Goal: Task Accomplishment & Management: Use online tool/utility

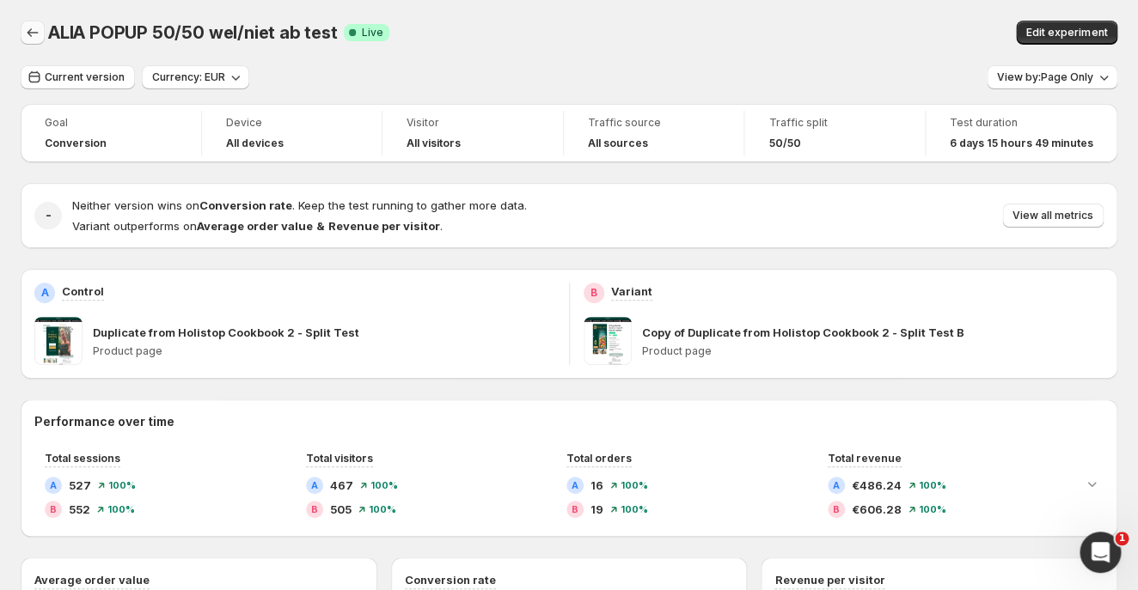
click at [28, 37] on icon "Back" at bounding box center [32, 32] width 17 height 17
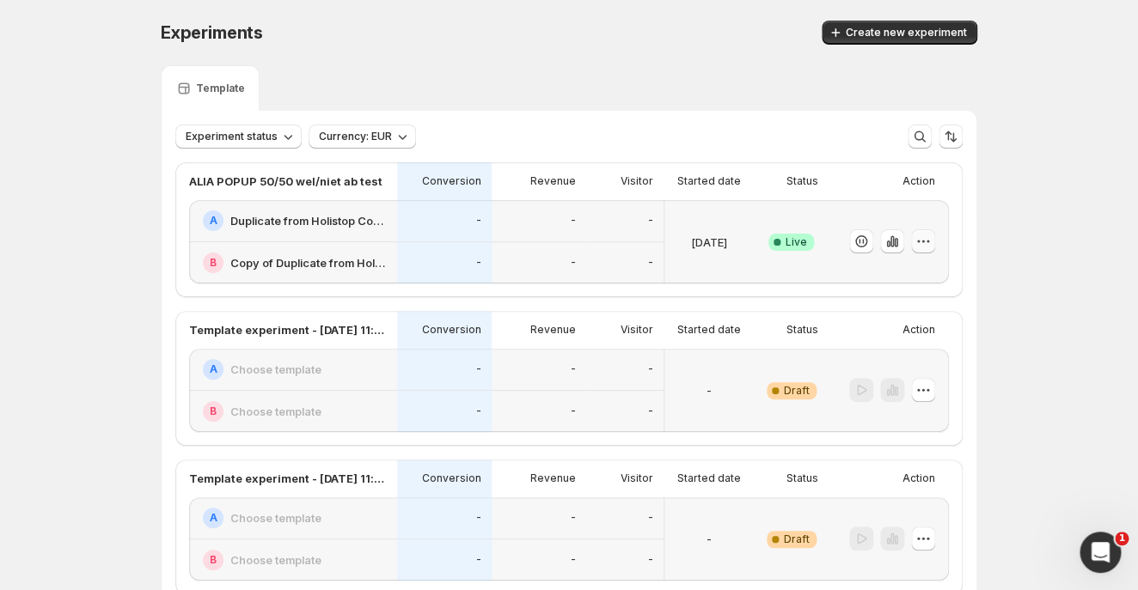
click at [922, 246] on icon "button" at bounding box center [922, 241] width 17 height 17
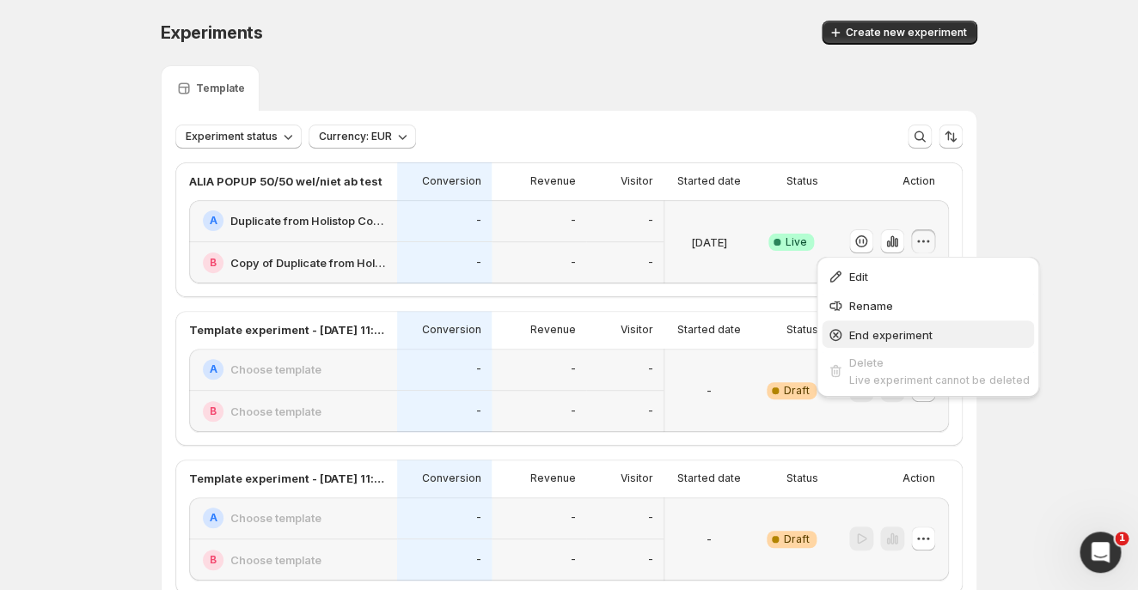
click at [899, 339] on span "End experiment" at bounding box center [890, 335] width 83 height 14
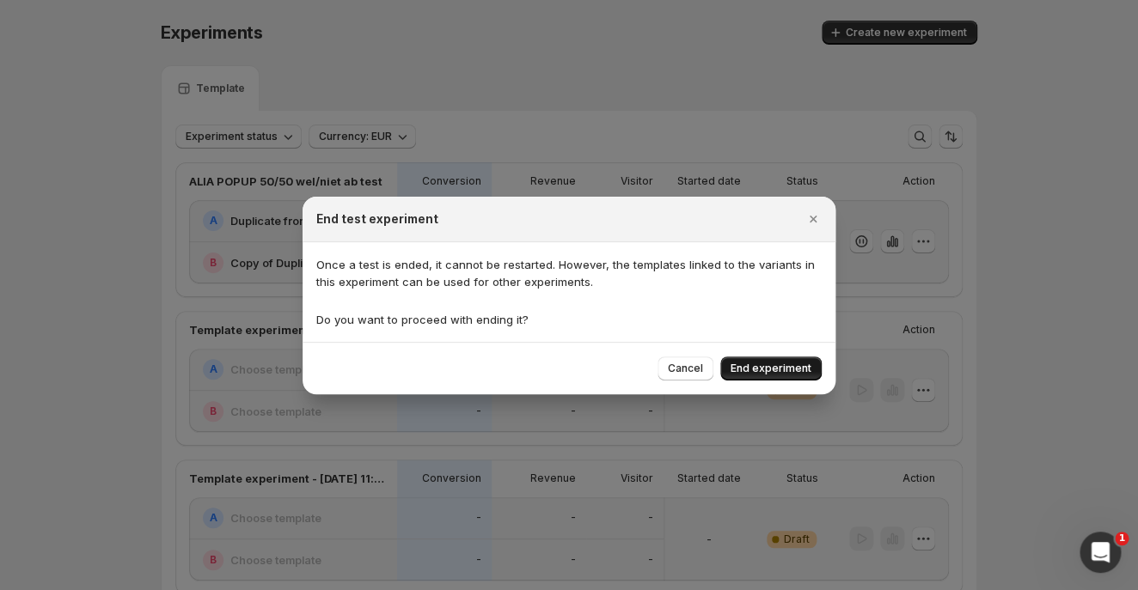
click at [761, 367] on span "End experiment" at bounding box center [770, 369] width 81 height 14
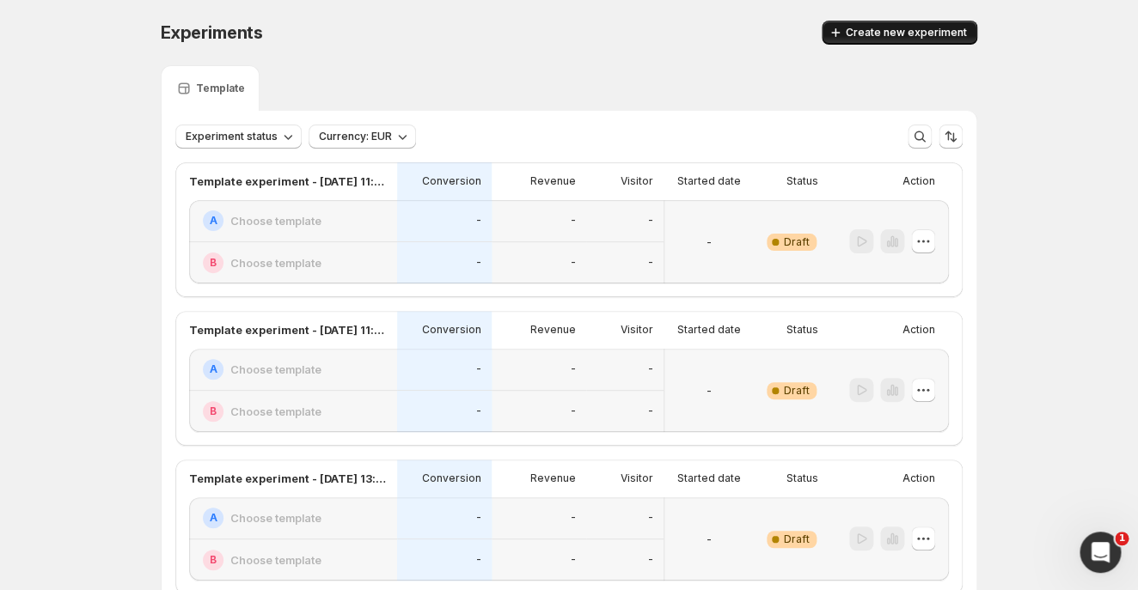
click at [947, 30] on span "Create new experiment" at bounding box center [905, 33] width 121 height 14
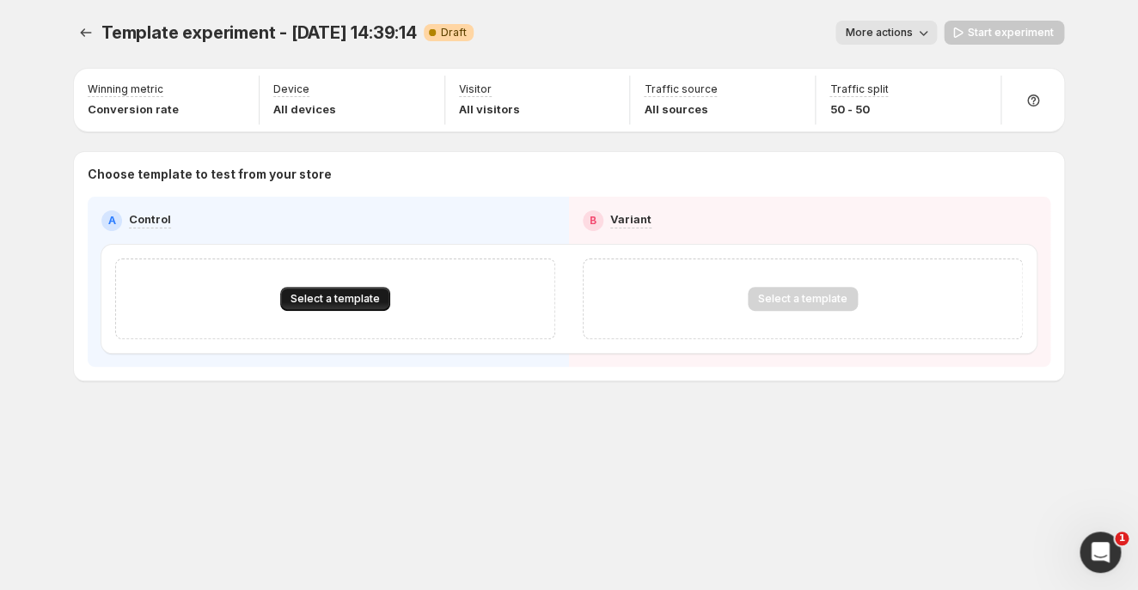
click at [313, 296] on span "Select a template" at bounding box center [334, 299] width 89 height 14
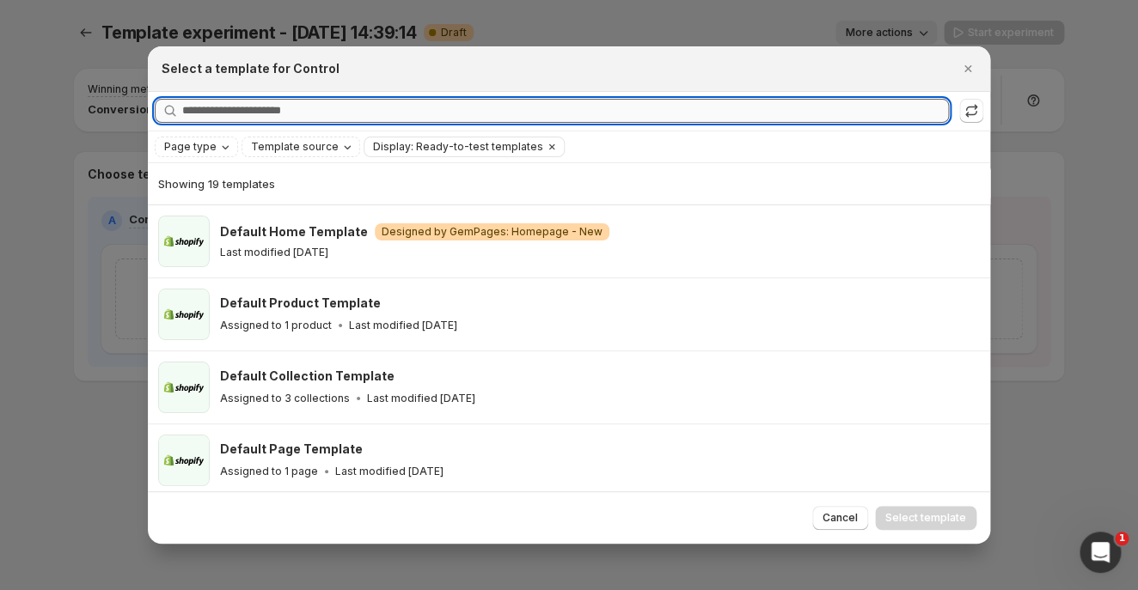
click at [344, 105] on input "Searching all templates" at bounding box center [565, 111] width 766 height 24
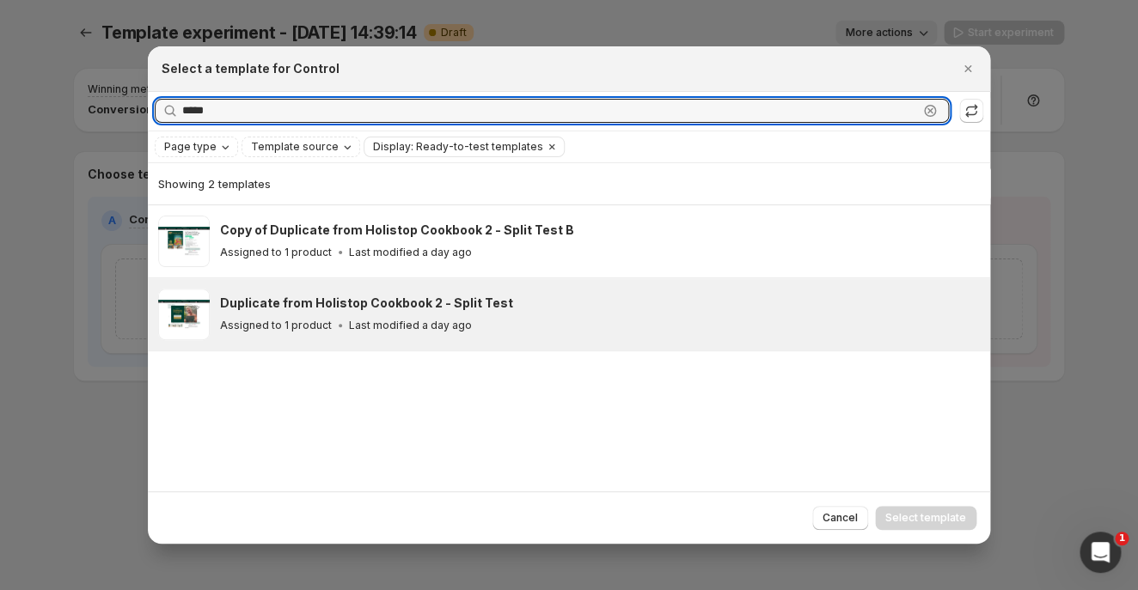
type input "*****"
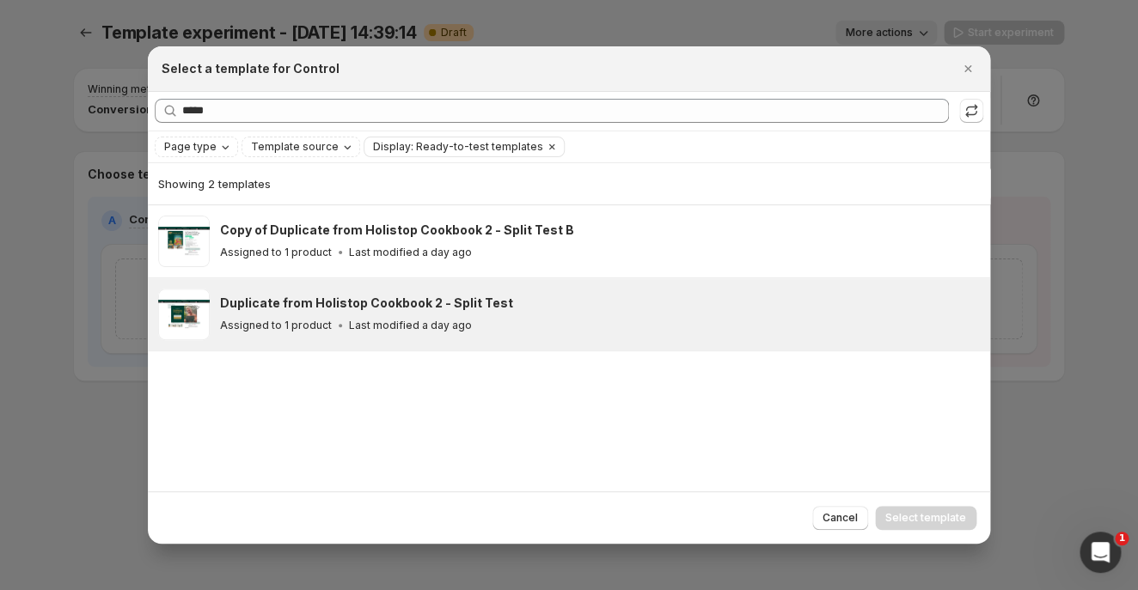
click at [326, 314] on div "Duplicate from Holistop Cookbook 2 - Split Test Assigned to 1 product Last modi…" at bounding box center [597, 315] width 754 height 40
click at [946, 517] on span "Select template" at bounding box center [925, 518] width 81 height 14
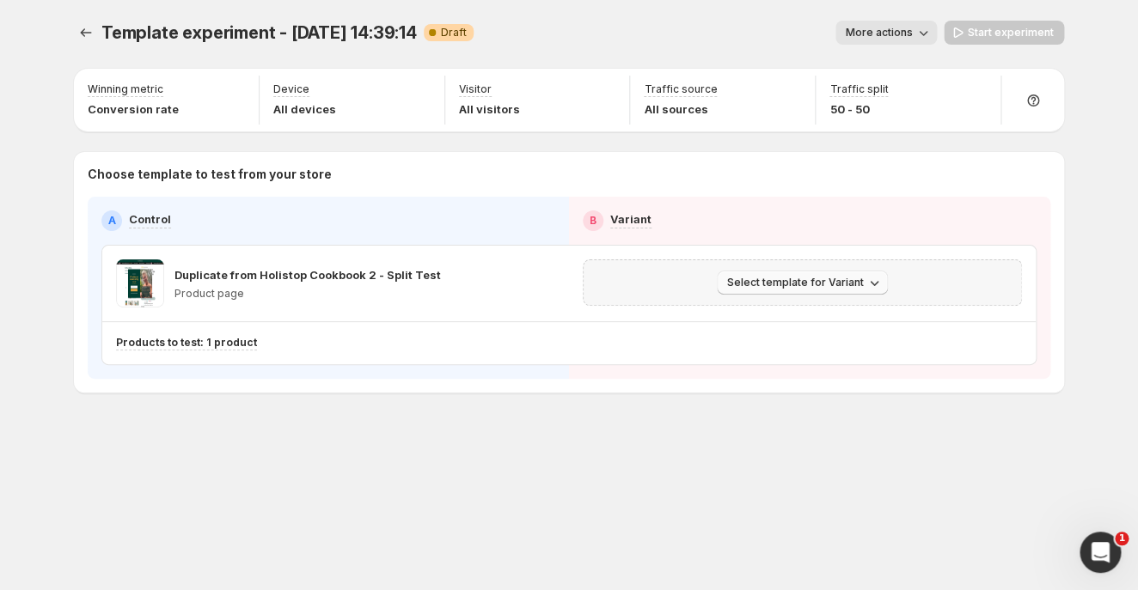
click at [794, 278] on span "Select template for Variant" at bounding box center [795, 283] width 137 height 14
click at [781, 323] on span "Select an existing template" at bounding box center [804, 317] width 175 height 17
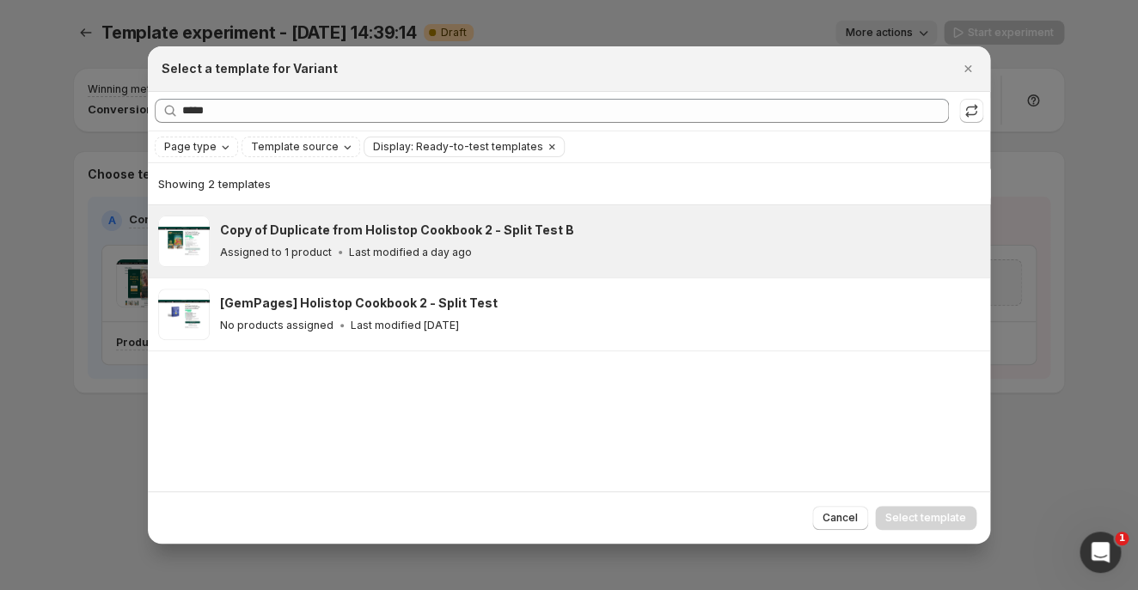
click at [530, 260] on div "Copy of Duplicate from Holistop Cookbook 2 - Split Test B Assigned to 1 product…" at bounding box center [600, 242] width 760 height 52
click at [557, 229] on div "Copy of Duplicate from Holistop Cookbook 2 - Split Test B" at bounding box center [597, 230] width 754 height 17
click at [595, 235] on div "Copy of Duplicate from Holistop Cookbook 2 - Split Test B" at bounding box center [597, 230] width 754 height 17
click at [941, 514] on span "Select template" at bounding box center [925, 518] width 81 height 14
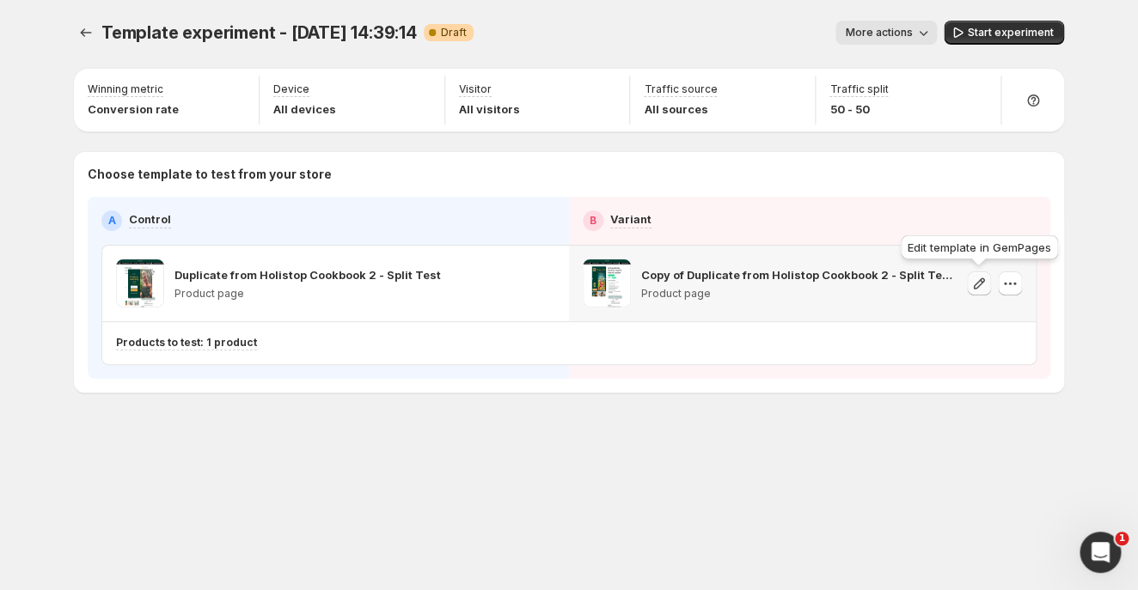
click at [989, 278] on button "button" at bounding box center [979, 284] width 24 height 24
click at [1006, 286] on icon "button" at bounding box center [1009, 283] width 17 height 17
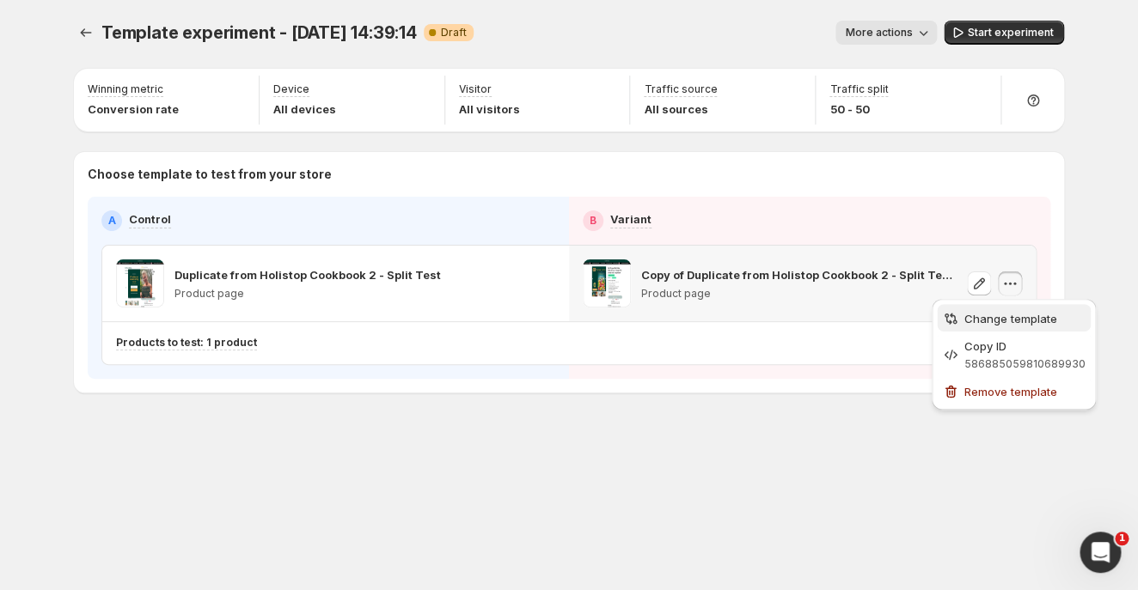
click at [1004, 323] on span "Change template" at bounding box center [1010, 319] width 93 height 14
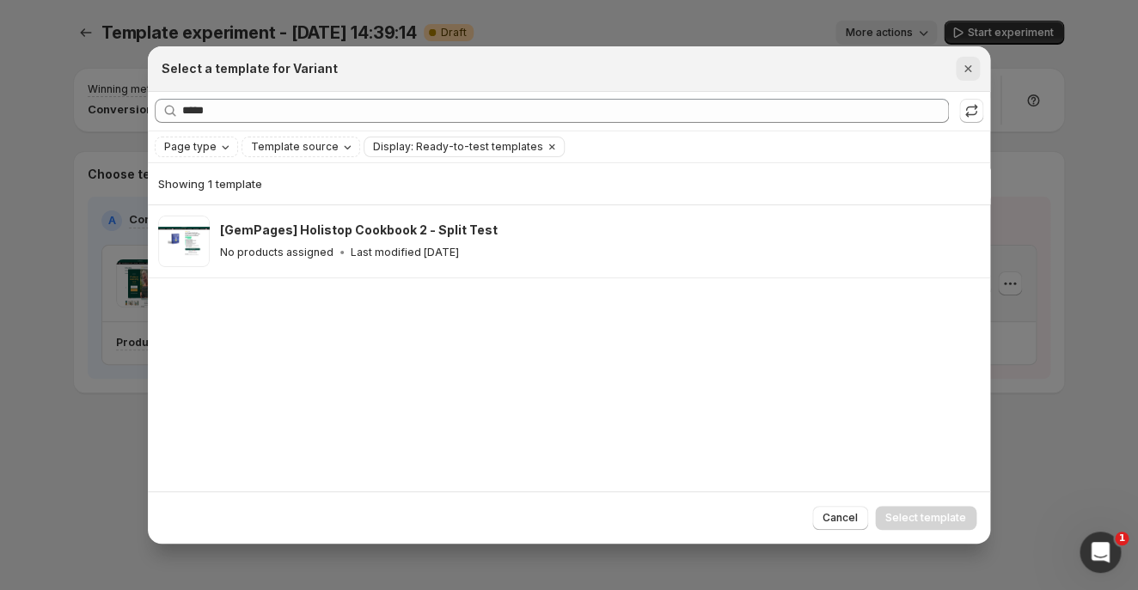
click at [965, 62] on icon "Close" at bounding box center [967, 68] width 17 height 17
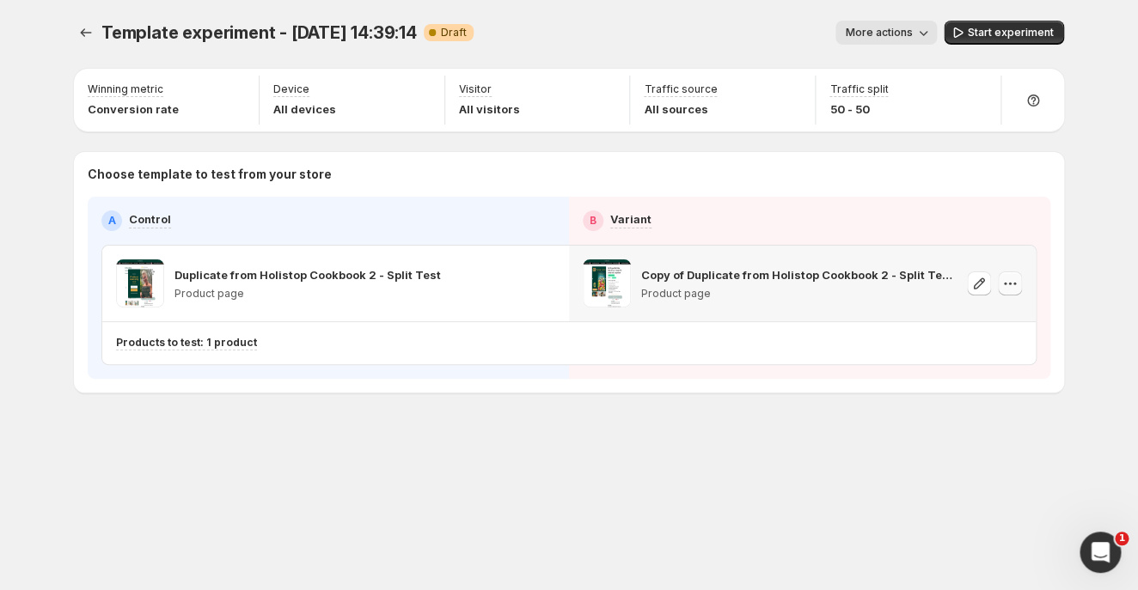
click at [1002, 286] on icon "button" at bounding box center [1009, 283] width 17 height 17
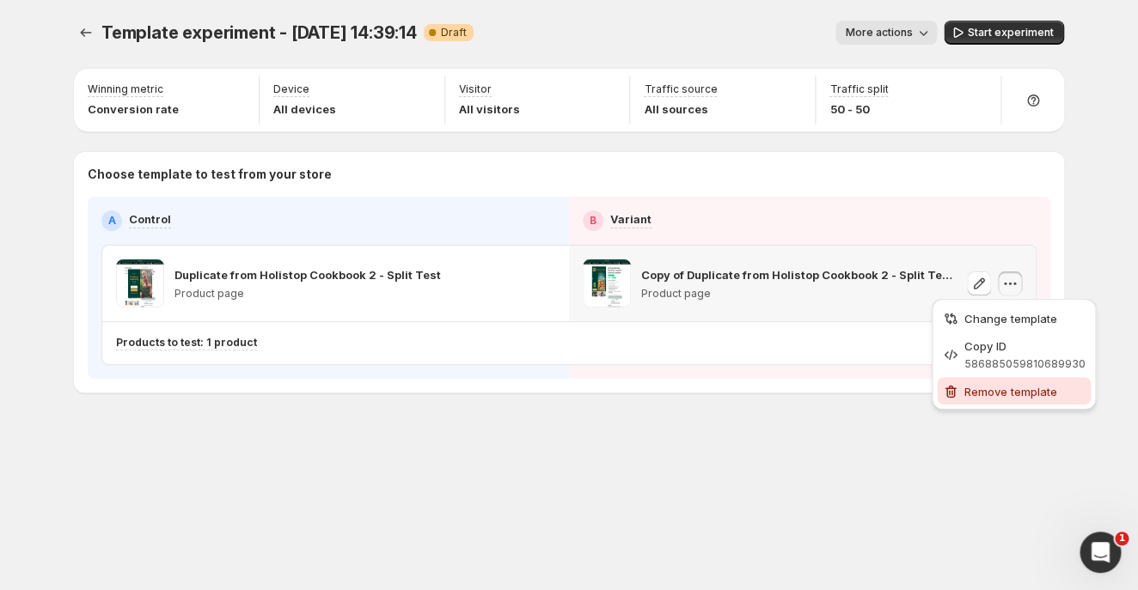
click at [997, 397] on span "Remove template" at bounding box center [1024, 391] width 121 height 17
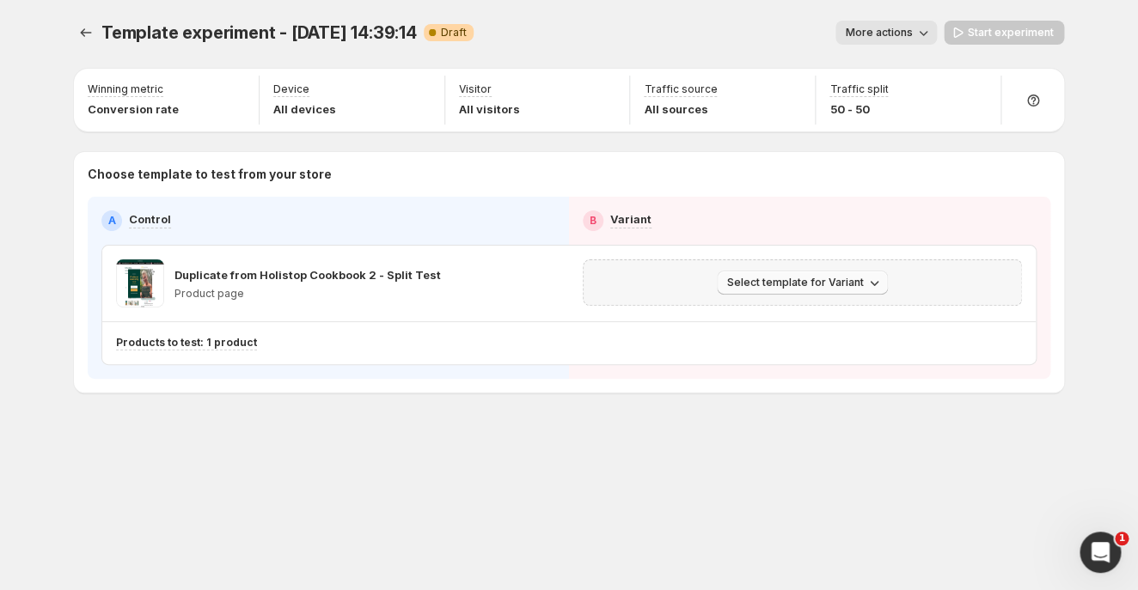
click at [774, 276] on span "Select template for Variant" at bounding box center [795, 283] width 137 height 14
click at [772, 317] on span "Select an existing template" at bounding box center [789, 318] width 145 height 14
click at [818, 284] on span "Select template for Variant" at bounding box center [795, 283] width 137 height 14
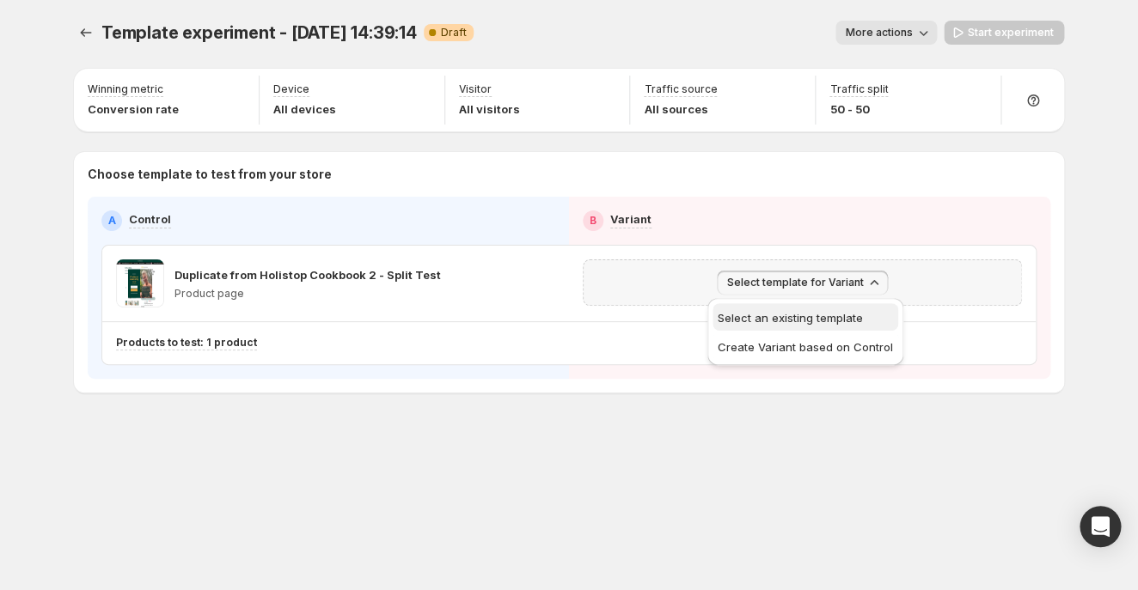
click at [799, 326] on span "Select an existing template" at bounding box center [804, 317] width 175 height 17
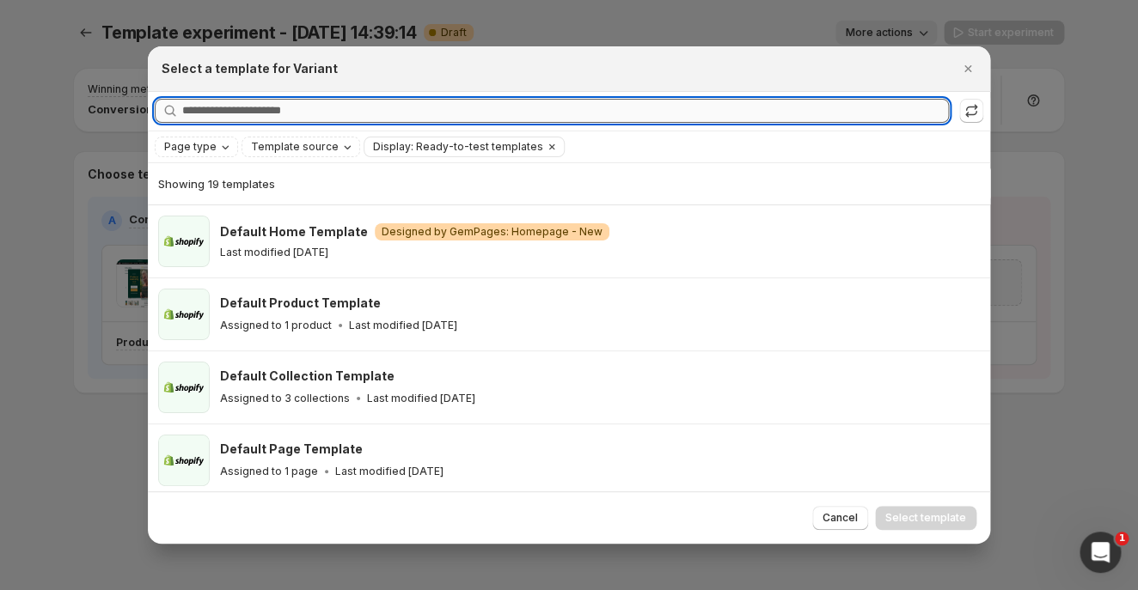
click at [295, 114] on input "Searching all templates" at bounding box center [565, 111] width 766 height 24
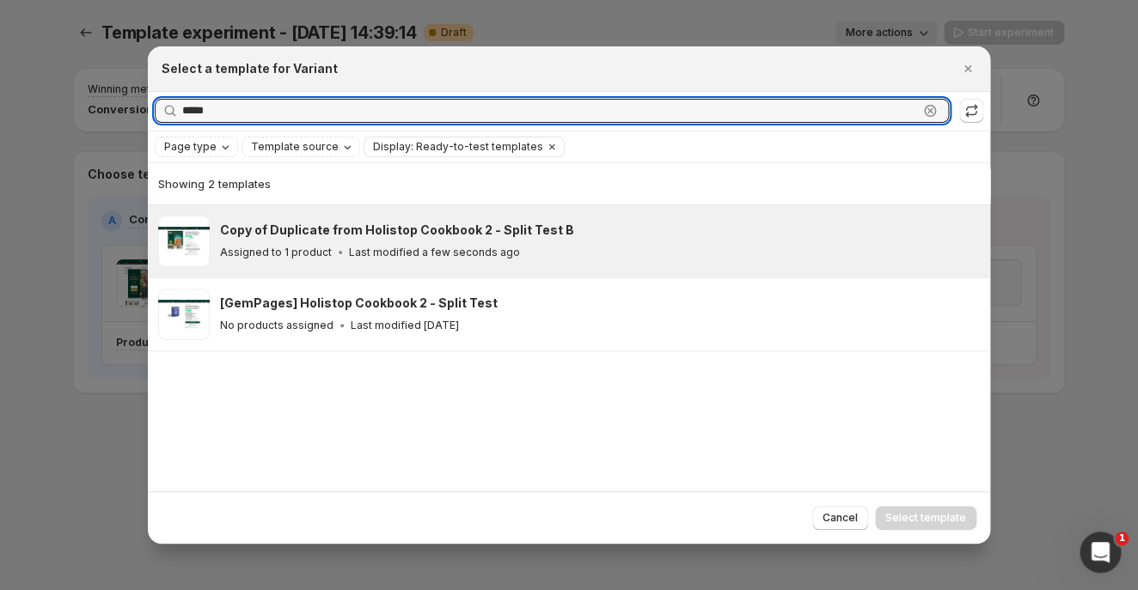
type input "*****"
click at [348, 262] on div "Copy of Duplicate from Holistop Cookbook 2 - Split Test B Assigned to 1 product…" at bounding box center [600, 242] width 760 height 52
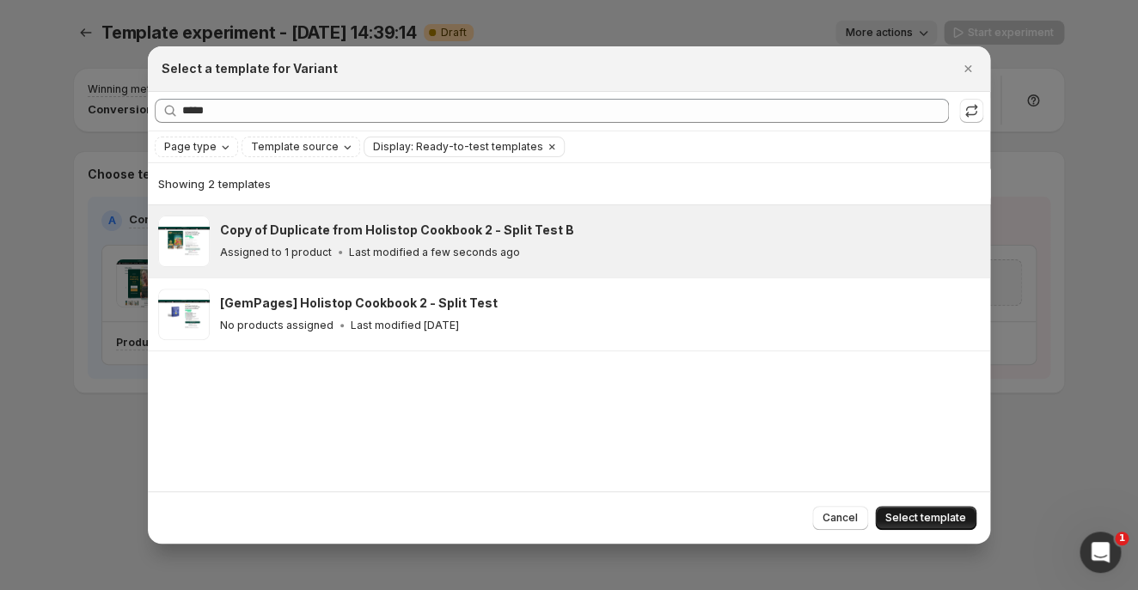
click at [923, 520] on span "Select template" at bounding box center [925, 518] width 81 height 14
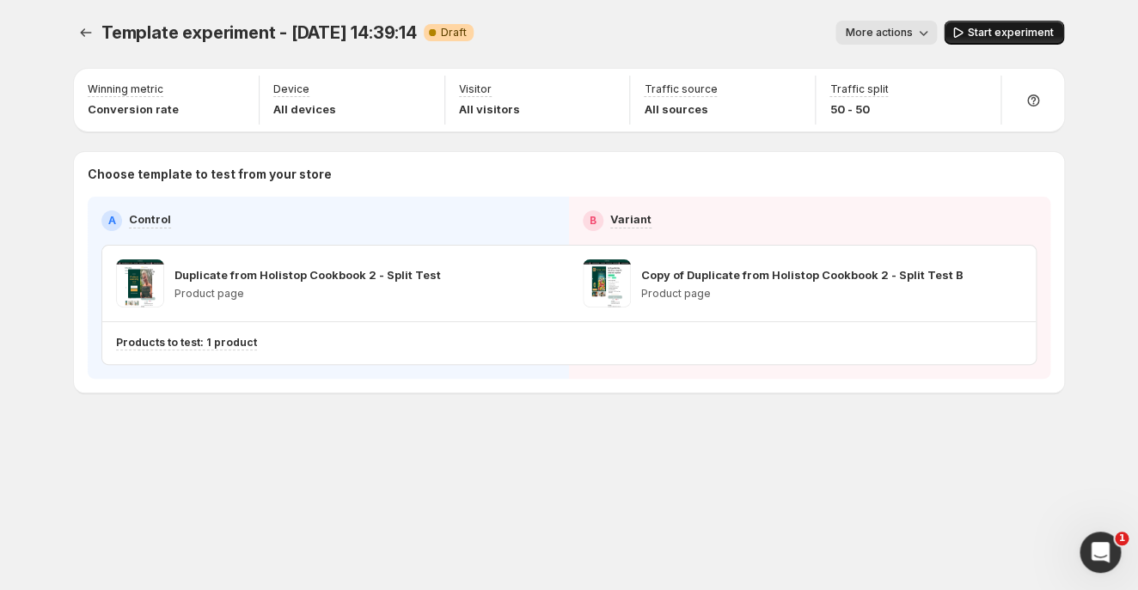
click at [1008, 32] on span "Start experiment" at bounding box center [1010, 33] width 86 height 14
click at [1083, 547] on div "Open Intercom Messenger" at bounding box center [1098, 550] width 57 height 57
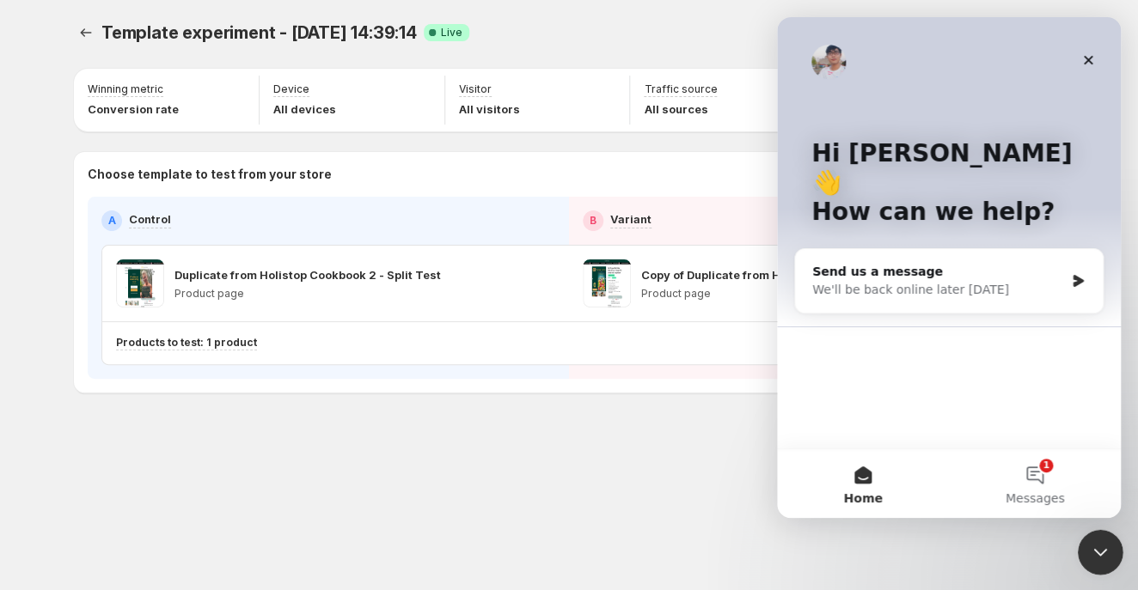
click at [1104, 540] on icon "Close Intercom Messenger" at bounding box center [1098, 550] width 21 height 21
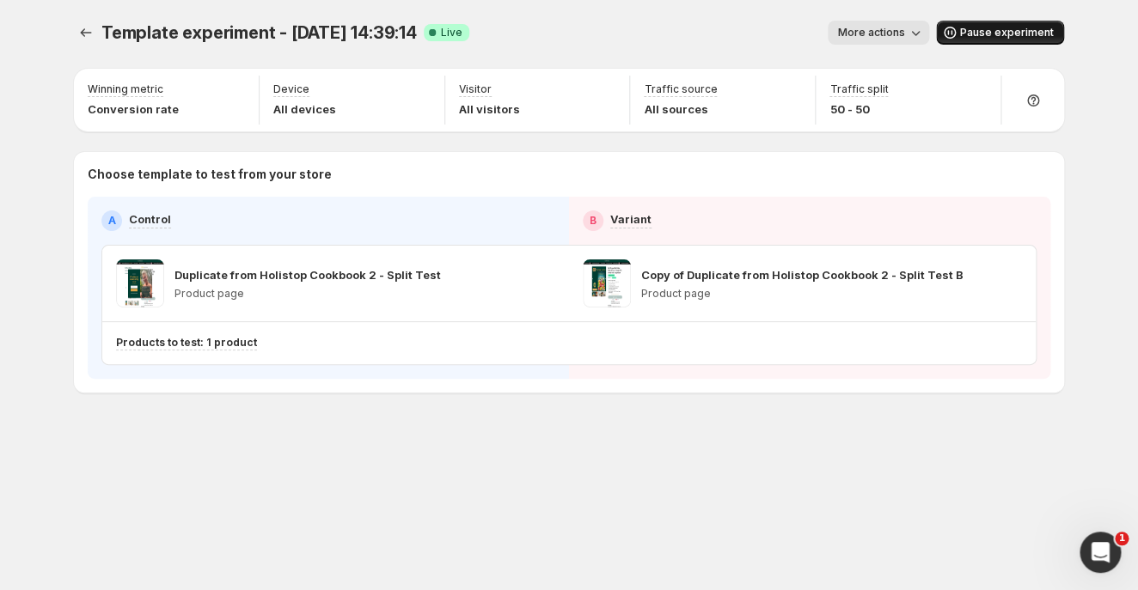
click at [922, 19] on div "Template experiment - Oct 1, 14:39:14. This page is ready Template experiment -…" at bounding box center [569, 32] width 990 height 65
click at [916, 24] on icon "button" at bounding box center [914, 32] width 17 height 17
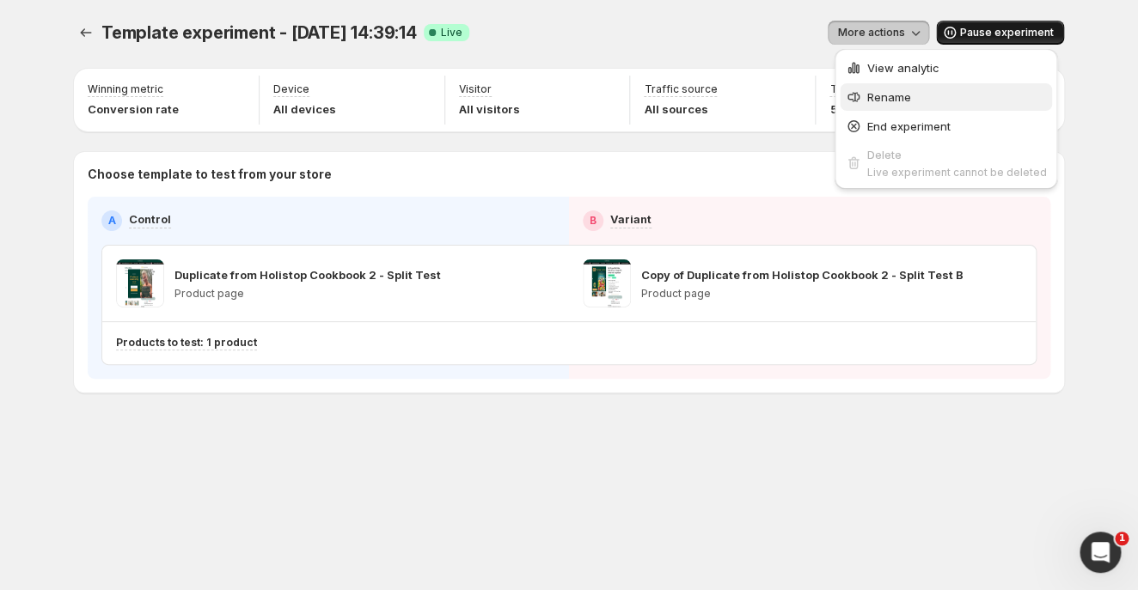
click at [882, 105] on span "Rename" at bounding box center [957, 96] width 180 height 17
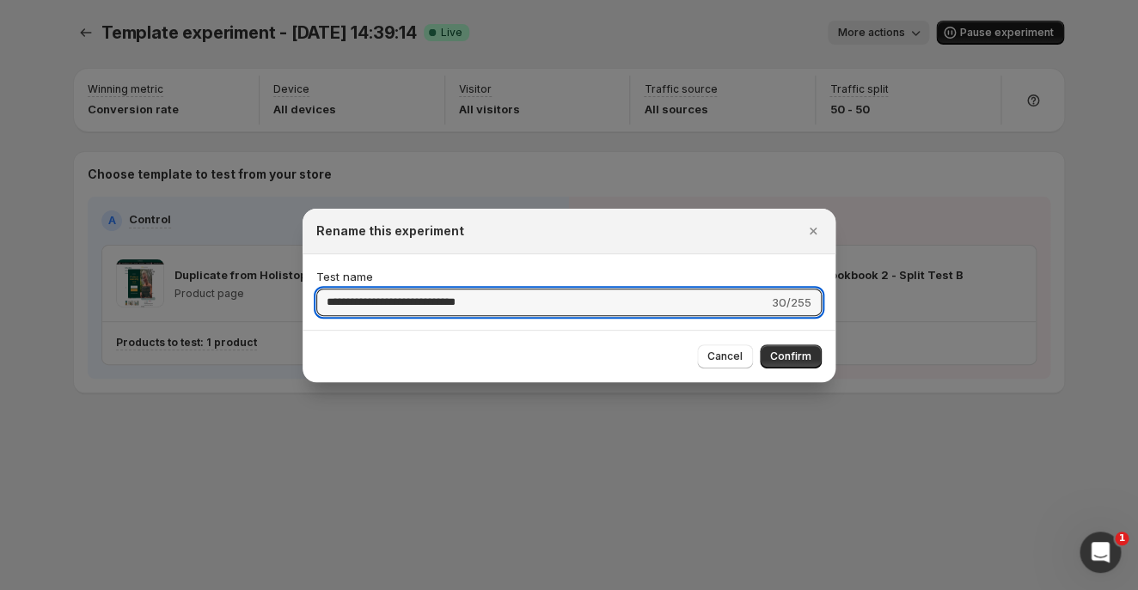
type input "**********"
